Goal: Task Accomplishment & Management: Use online tool/utility

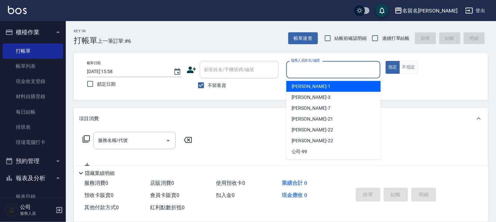
click at [308, 66] on input "服務人員姓名/編號" at bounding box center [333, 70] width 89 height 12
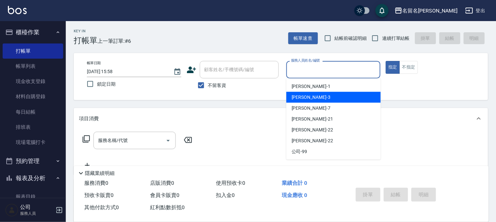
click at [306, 97] on span "[PERSON_NAME]-3" at bounding box center [311, 97] width 39 height 7
type input "[PERSON_NAME]-3"
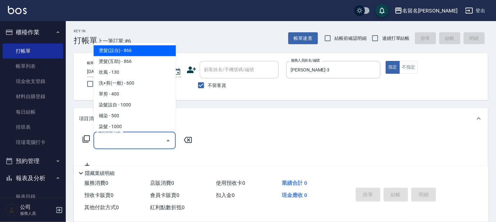
click at [146, 146] on input "服務名稱/代號" at bounding box center [129, 141] width 66 height 12
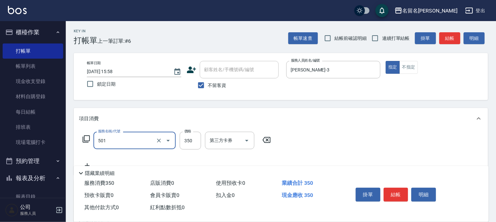
type input "P.S洗髮(501)"
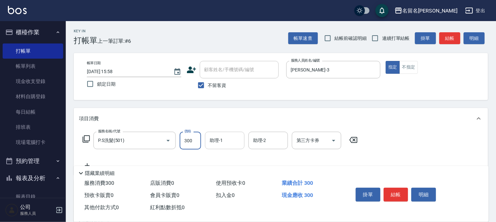
type input "300"
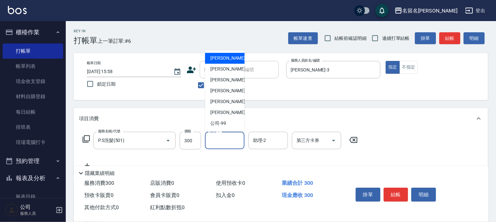
click at [226, 142] on input "助理-1" at bounding box center [225, 141] width 34 height 12
click at [232, 72] on div "[PERSON_NAME]-3" at bounding box center [224, 69] width 39 height 11
type input "[PERSON_NAME]-3"
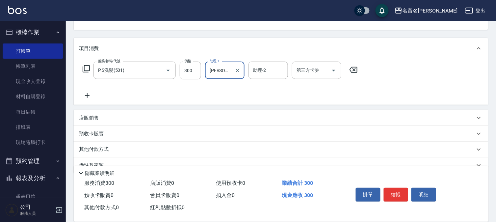
scroll to position [73, 0]
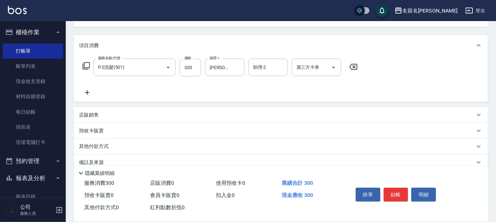
click at [87, 94] on icon at bounding box center [87, 93] width 16 height 8
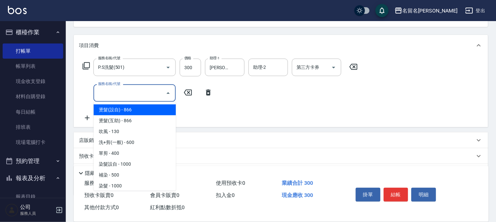
drag, startPoint x: 103, startPoint y: 93, endPoint x: 119, endPoint y: 83, distance: 19.2
click at [103, 92] on input "服務名稱/代號" at bounding box center [129, 93] width 66 height 12
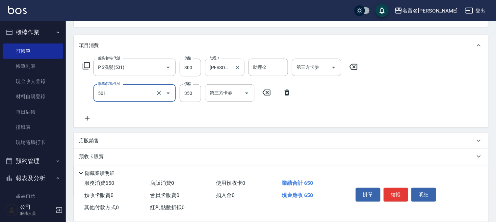
type input "P.S洗髮(501)"
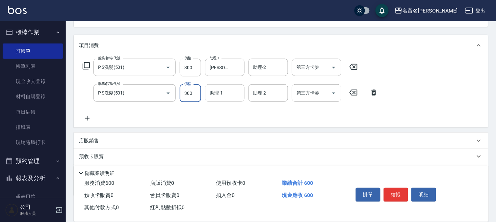
type input "300"
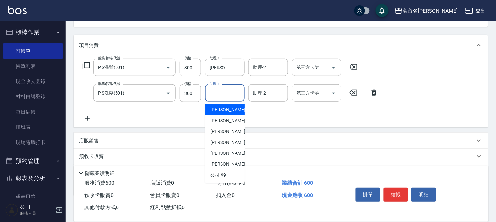
drag, startPoint x: 225, startPoint y: 91, endPoint x: 221, endPoint y: 113, distance: 22.8
click at [226, 91] on input "助理-1" at bounding box center [225, 93] width 34 height 12
drag, startPoint x: 221, startPoint y: 119, endPoint x: 231, endPoint y: 126, distance: 12.0
click at [230, 126] on ul "[PERSON_NAME]-1 [PERSON_NAME]-3 [PERSON_NAME]-7 [PERSON_NAME] -21 [PERSON_NAME]…" at bounding box center [224, 142] width 39 height 81
click at [231, 120] on div "[PERSON_NAME]-3" at bounding box center [224, 120] width 39 height 11
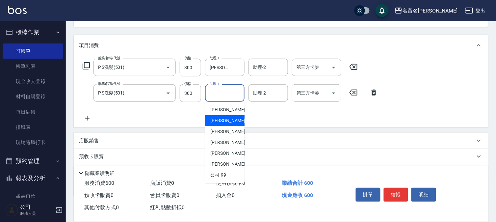
type input "[PERSON_NAME]-3"
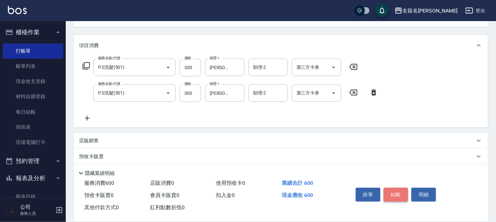
click at [392, 192] on button "結帳" at bounding box center [396, 195] width 25 height 14
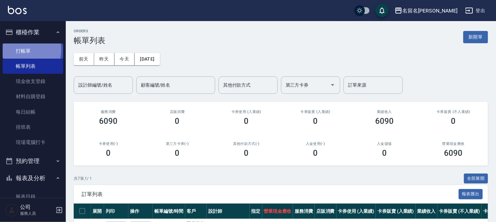
drag, startPoint x: 19, startPoint y: 49, endPoint x: 25, endPoint y: 48, distance: 6.4
click at [19, 49] on link "打帳單" at bounding box center [33, 50] width 61 height 15
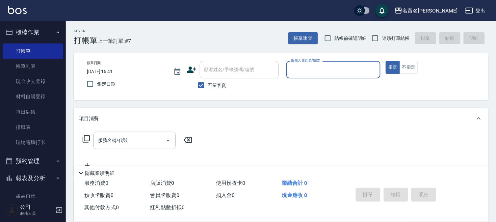
click at [312, 73] on input "服務人員姓名/編號" at bounding box center [333, 70] width 89 height 12
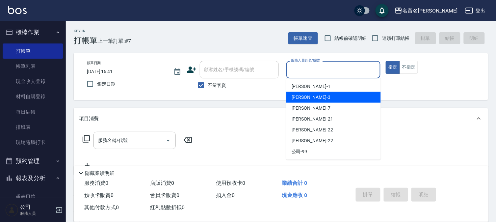
click at [302, 94] on span "[PERSON_NAME]-3" at bounding box center [311, 97] width 39 height 7
type input "[PERSON_NAME]-3"
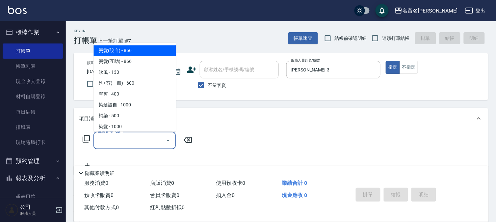
click at [107, 141] on input "服務名稱/代號" at bounding box center [129, 141] width 66 height 12
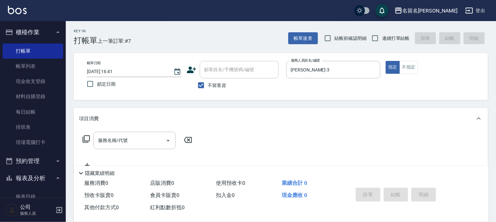
click at [112, 150] on div "服務名稱/代號 服務名稱/代號" at bounding box center [137, 151] width 117 height 38
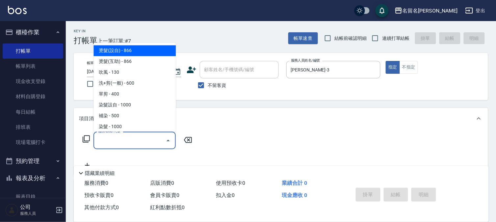
click at [113, 138] on input "服務名稱/代號" at bounding box center [129, 141] width 66 height 12
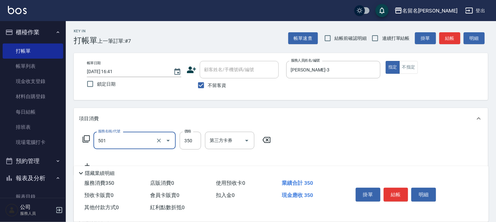
type input "P.S洗髮(501)"
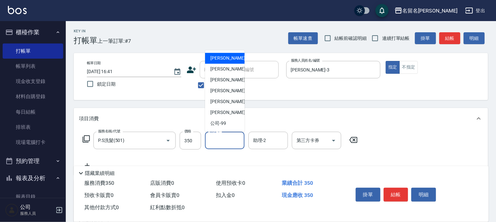
click at [214, 141] on input "助理-1" at bounding box center [225, 141] width 34 height 12
click at [223, 67] on span "[PERSON_NAME]-3" at bounding box center [229, 69] width 39 height 7
type input "[PERSON_NAME]-3"
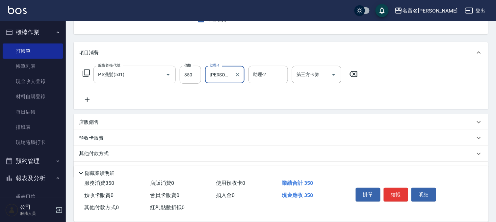
scroll to position [84, 0]
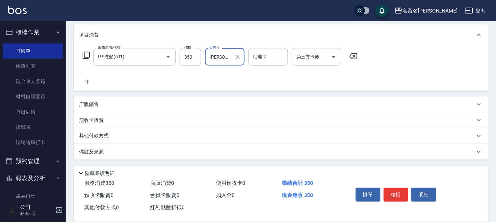
click at [88, 78] on icon at bounding box center [87, 82] width 16 height 8
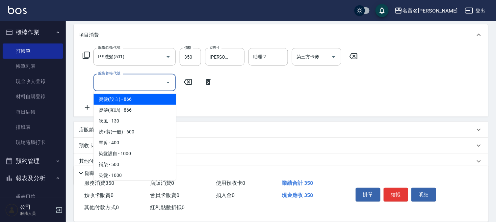
click at [100, 82] on input "服務名稱/代號" at bounding box center [129, 83] width 66 height 12
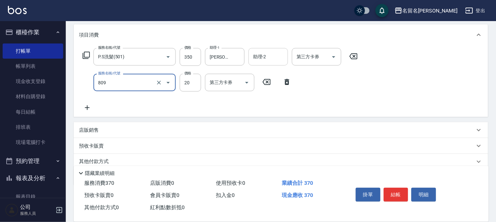
type input "[PERSON_NAME](809)"
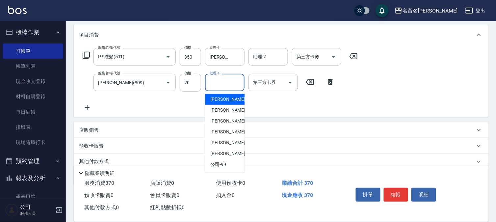
click at [221, 86] on input "助理-1" at bounding box center [225, 83] width 34 height 12
click at [217, 106] on div "[PERSON_NAME]-3" at bounding box center [224, 110] width 39 height 11
type input "[PERSON_NAME]-3"
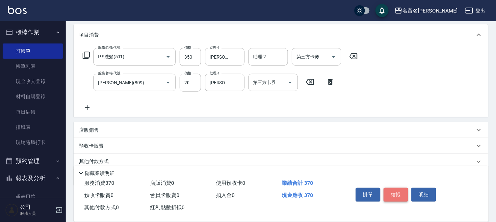
click at [396, 191] on button "結帳" at bounding box center [396, 195] width 25 height 14
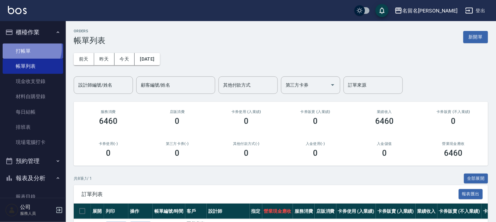
click at [28, 48] on link "打帳單" at bounding box center [33, 50] width 61 height 15
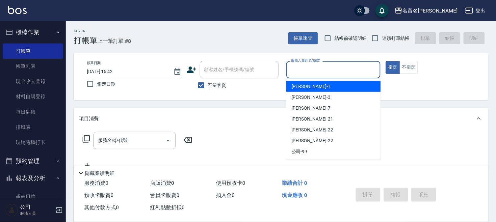
click at [312, 71] on input "服務人員姓名/編號" at bounding box center [333, 70] width 89 height 12
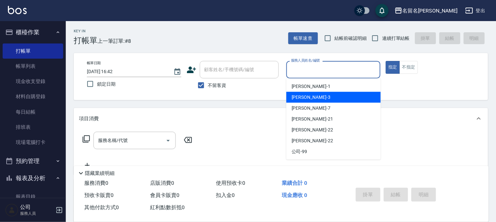
click at [305, 96] on span "[PERSON_NAME]-3" at bounding box center [311, 97] width 39 height 7
type input "[PERSON_NAME]-3"
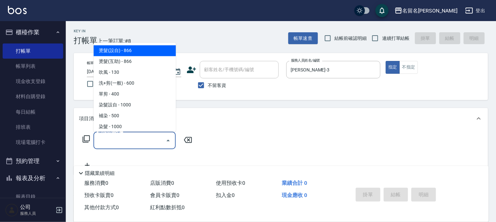
click at [153, 143] on input "服務名稱/代號" at bounding box center [129, 141] width 66 height 12
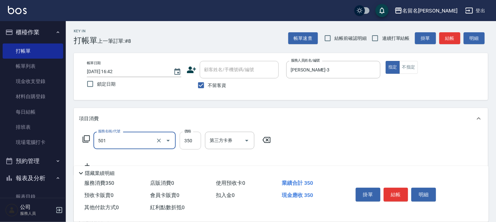
type input "P.S洗髮(501)"
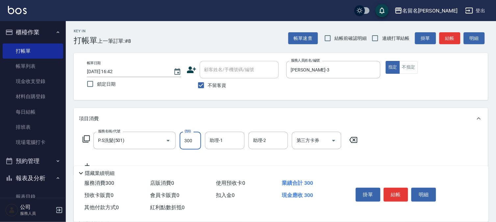
type input "300"
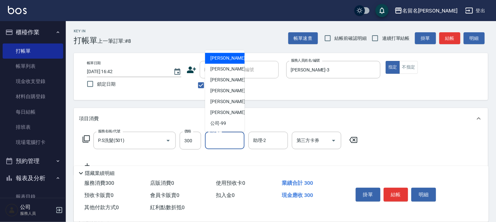
click at [219, 142] on input "助理-1" at bounding box center [225, 141] width 34 height 12
click at [235, 59] on div "[PERSON_NAME]-1" at bounding box center [224, 58] width 39 height 11
type input "[PERSON_NAME]-1"
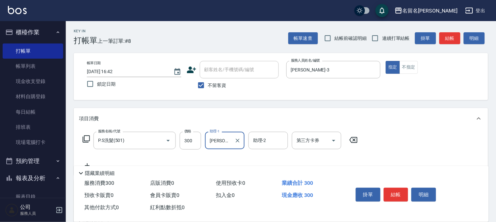
click at [394, 190] on button "結帳" at bounding box center [396, 195] width 25 height 14
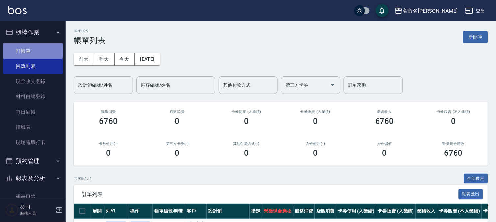
click at [32, 51] on link "打帳單" at bounding box center [33, 50] width 61 height 15
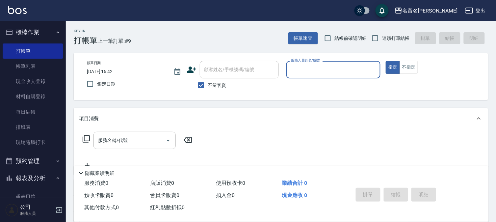
click at [319, 70] on input "服務人員姓名/編號" at bounding box center [333, 70] width 89 height 12
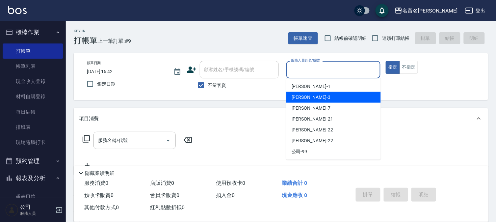
click at [301, 97] on span "[PERSON_NAME]-3" at bounding box center [311, 97] width 39 height 7
type input "[PERSON_NAME]-3"
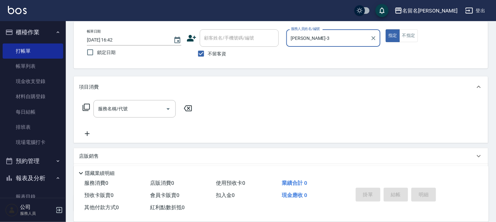
scroll to position [73, 0]
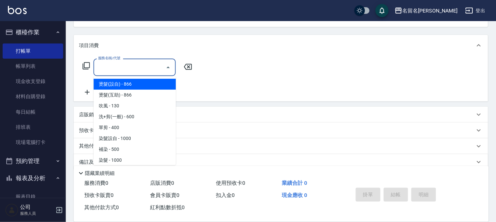
drag, startPoint x: 120, startPoint y: 68, endPoint x: 141, endPoint y: 68, distance: 20.4
click at [120, 68] on input "服務名稱/代號" at bounding box center [129, 68] width 66 height 12
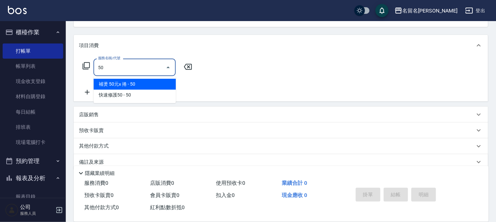
type input "501"
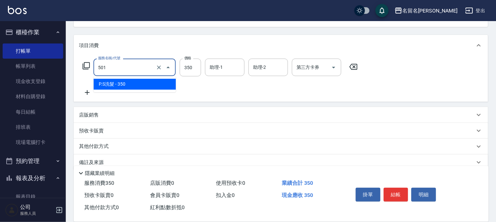
click at [128, 67] on input "501" at bounding box center [125, 68] width 58 height 12
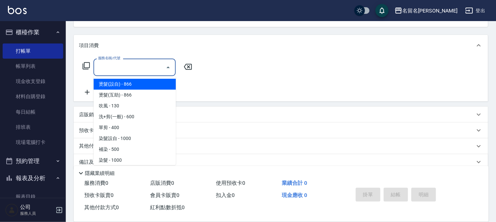
click at [124, 67] on input "服務名稱/代號" at bounding box center [129, 68] width 66 height 12
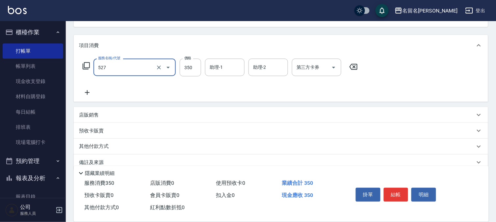
type input "頭皮養護A(527)"
type input "700"
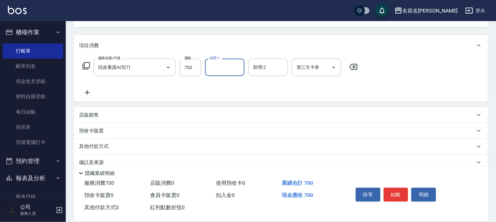
click at [223, 66] on input "助理-1" at bounding box center [225, 68] width 34 height 12
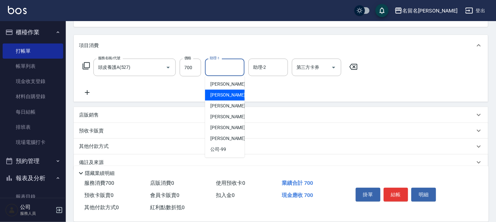
click at [229, 96] on div "[PERSON_NAME]-3" at bounding box center [224, 95] width 39 height 11
type input "[PERSON_NAME]-3"
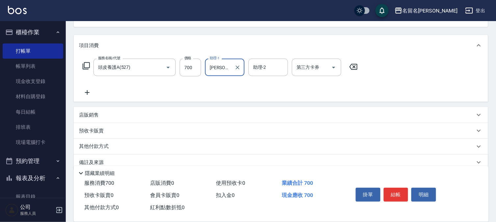
click at [87, 91] on icon at bounding box center [87, 93] width 16 height 8
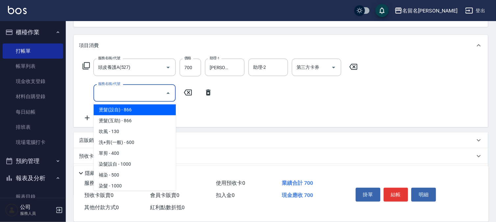
click at [108, 91] on input "服務名稱/代號" at bounding box center [129, 93] width 66 height 12
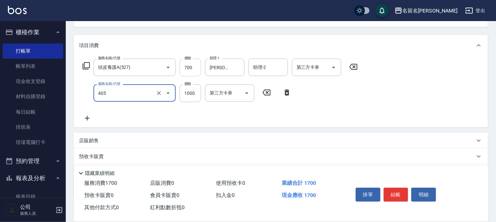
type input "染髮(405)"
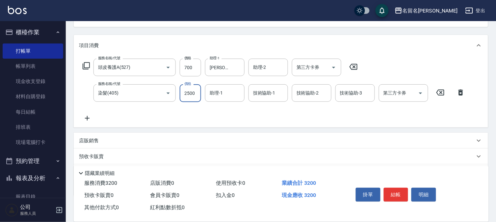
type input "2500"
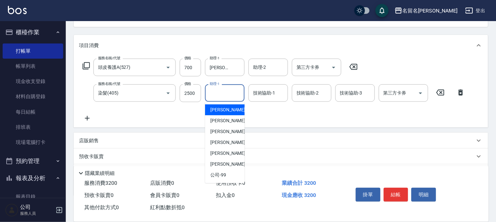
drag, startPoint x: 224, startPoint y: 94, endPoint x: 235, endPoint y: 116, distance: 24.3
click at [229, 97] on input "助理-1" at bounding box center [225, 93] width 34 height 12
drag, startPoint x: 235, startPoint y: 119, endPoint x: 256, endPoint y: 106, distance: 25.1
click at [235, 119] on div "[PERSON_NAME]-3" at bounding box center [224, 120] width 39 height 11
type input "[PERSON_NAME]-3"
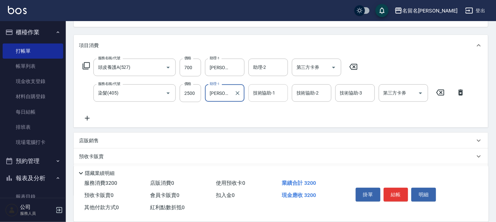
click at [278, 91] on input "技術協助-1" at bounding box center [268, 93] width 34 height 12
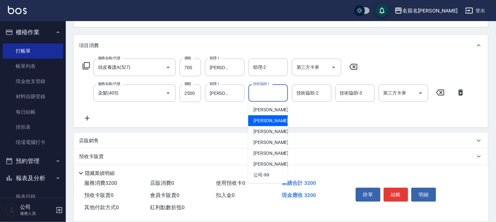
drag, startPoint x: 272, startPoint y: 118, endPoint x: 268, endPoint y: 118, distance: 4.7
click at [272, 118] on div "[PERSON_NAME]-3" at bounding box center [267, 120] width 39 height 11
type input "[PERSON_NAME]-3"
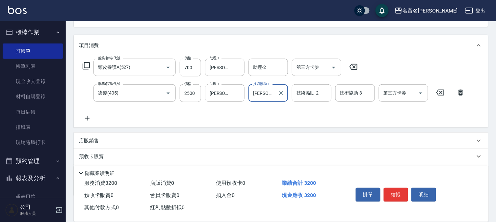
scroll to position [109, 0]
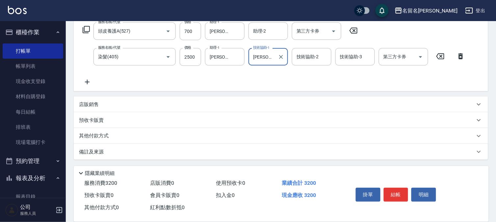
click at [90, 81] on icon at bounding box center [87, 82] width 16 height 8
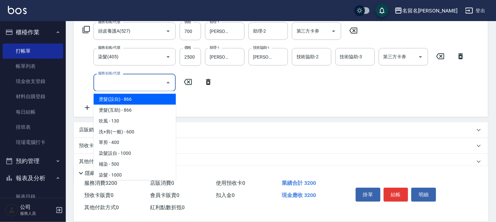
click at [112, 87] on input "服務名稱/代號" at bounding box center [129, 83] width 66 height 12
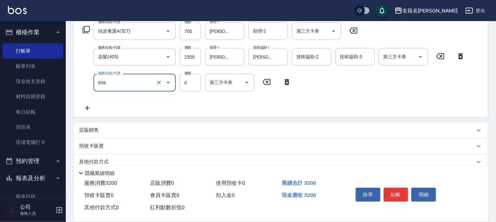
type input "免費護髮(606)"
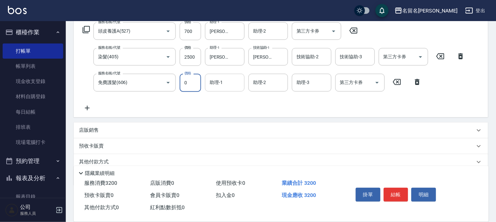
click at [220, 81] on input "助理-1" at bounding box center [225, 83] width 34 height 12
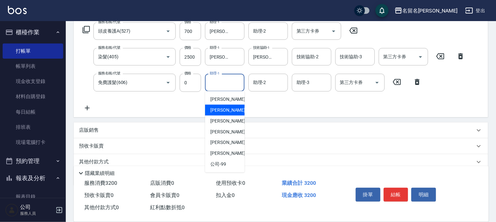
click at [224, 106] on div "[PERSON_NAME]-3" at bounding box center [224, 110] width 39 height 11
type input "[PERSON_NAME]-3"
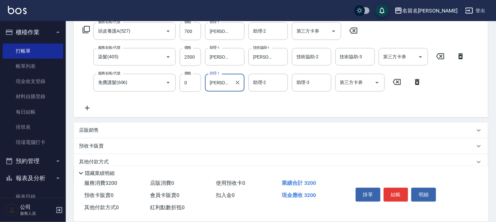
click at [392, 188] on button "結帳" at bounding box center [396, 195] width 25 height 14
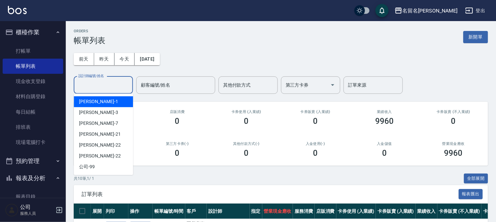
click at [107, 85] on input "設計師編號/姓名" at bounding box center [103, 85] width 53 height 12
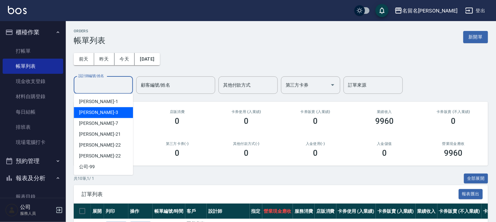
click at [91, 112] on span "[PERSON_NAME]-3" at bounding box center [98, 112] width 39 height 7
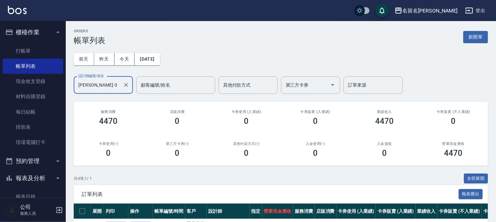
click at [118, 87] on input "[PERSON_NAME]-3" at bounding box center [98, 85] width 43 height 12
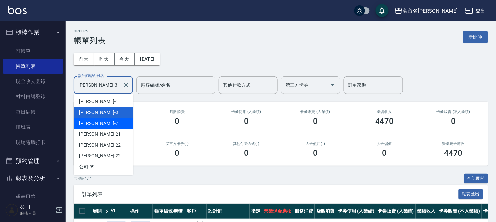
click at [109, 118] on div "[PERSON_NAME]-7" at bounding box center [103, 123] width 59 height 11
type input "[PERSON_NAME]-7"
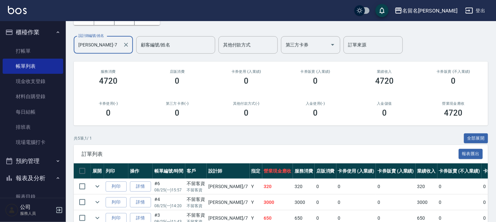
scroll to position [107, 0]
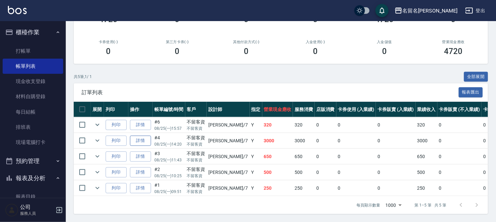
click at [145, 136] on link "詳情" at bounding box center [140, 141] width 21 height 10
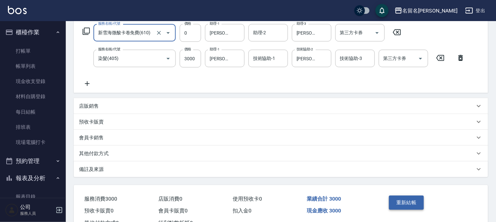
scroll to position [110, 0]
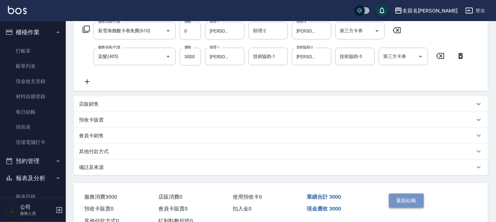
click at [409, 197] on button "重新結帳" at bounding box center [406, 201] width 35 height 14
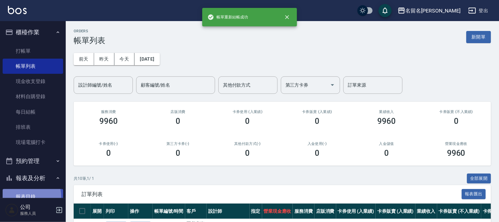
click at [27, 196] on link "報表目錄" at bounding box center [33, 196] width 61 height 15
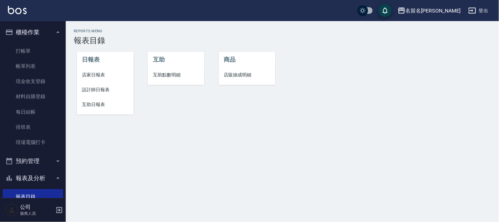
click at [107, 91] on span "設計師日報表" at bounding box center [105, 89] width 46 height 7
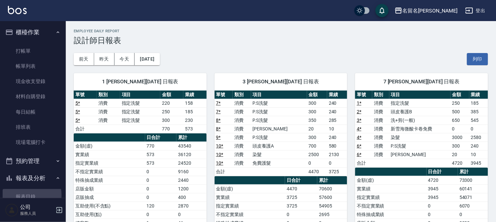
drag, startPoint x: 25, startPoint y: 195, endPoint x: 27, endPoint y: 179, distance: 15.6
click at [25, 195] on link "報表目錄" at bounding box center [33, 196] width 61 height 15
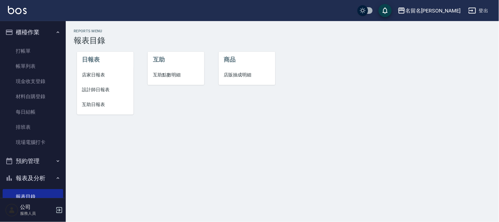
click at [95, 104] on span "互助日報表" at bounding box center [105, 104] width 46 height 7
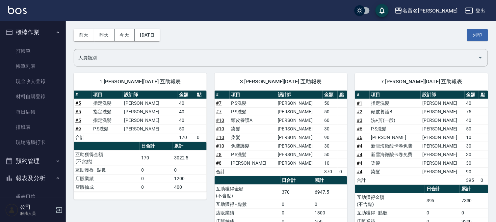
scroll to position [53, 0]
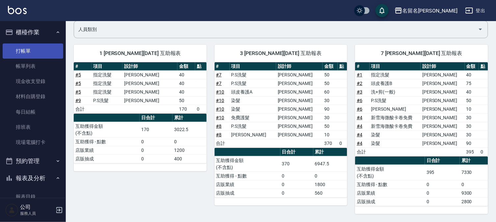
click at [32, 50] on link "打帳單" at bounding box center [33, 50] width 61 height 15
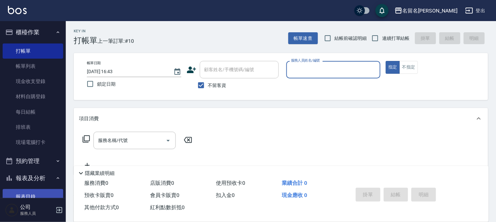
click at [24, 192] on link "報表目錄" at bounding box center [33, 196] width 61 height 15
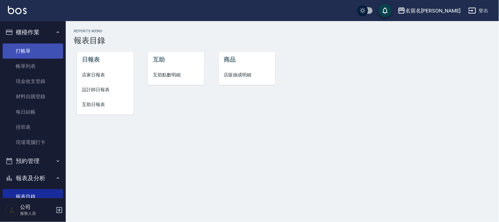
click at [17, 52] on link "打帳單" at bounding box center [33, 50] width 61 height 15
